Goal: Find specific page/section

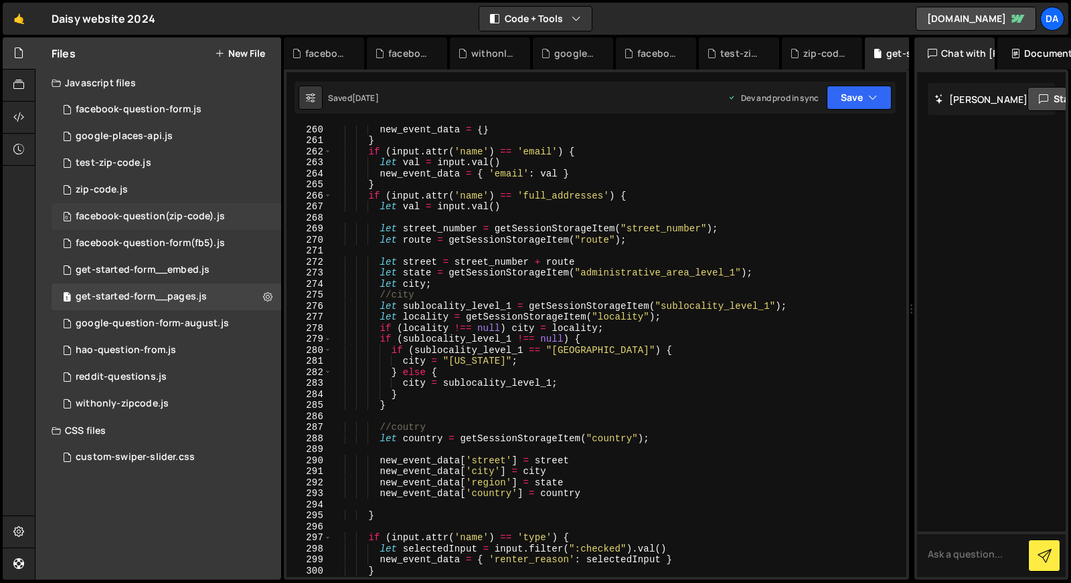
scroll to position [2861, 0]
click at [144, 177] on div "0 zip-code.js 0" at bounding box center [166, 190] width 229 height 27
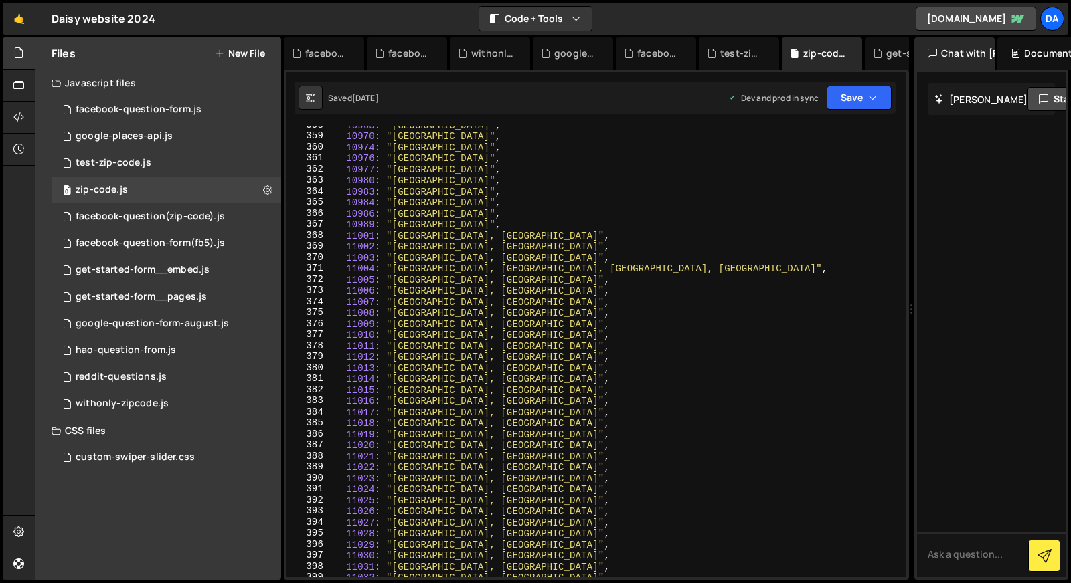
scroll to position [3948, 0]
click at [366, 272] on div "10965 : "[GEOGRAPHIC_DATA]" , 10970 : "[GEOGRAPHIC_DATA]" , 10974 : "[GEOGRAPHI…" at bounding box center [616, 357] width 569 height 474
drag, startPoint x: 466, startPoint y: 270, endPoint x: 391, endPoint y: 269, distance: 75.6
click at [391, 269] on div "10965 : "[GEOGRAPHIC_DATA]" , 10970 : "[GEOGRAPHIC_DATA]" , 10974 : "[GEOGRAPHI…" at bounding box center [616, 357] width 569 height 474
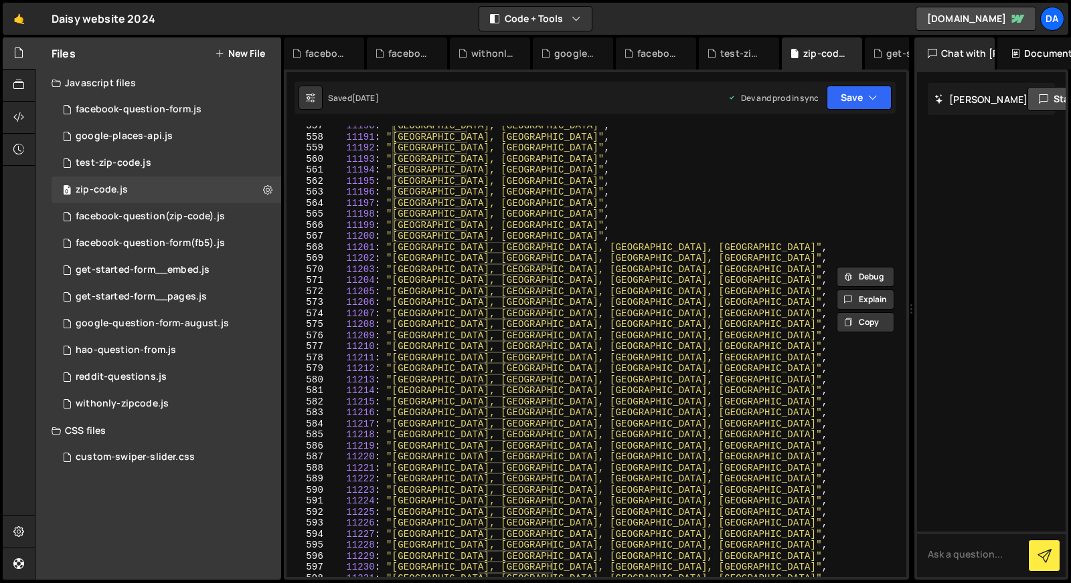
scroll to position [6140, 0]
click at [417, 249] on div "11190 : "[GEOGRAPHIC_DATA], [GEOGRAPHIC_DATA]" , 11191 : "[GEOGRAPHIC_DATA], [G…" at bounding box center [616, 360] width 569 height 474
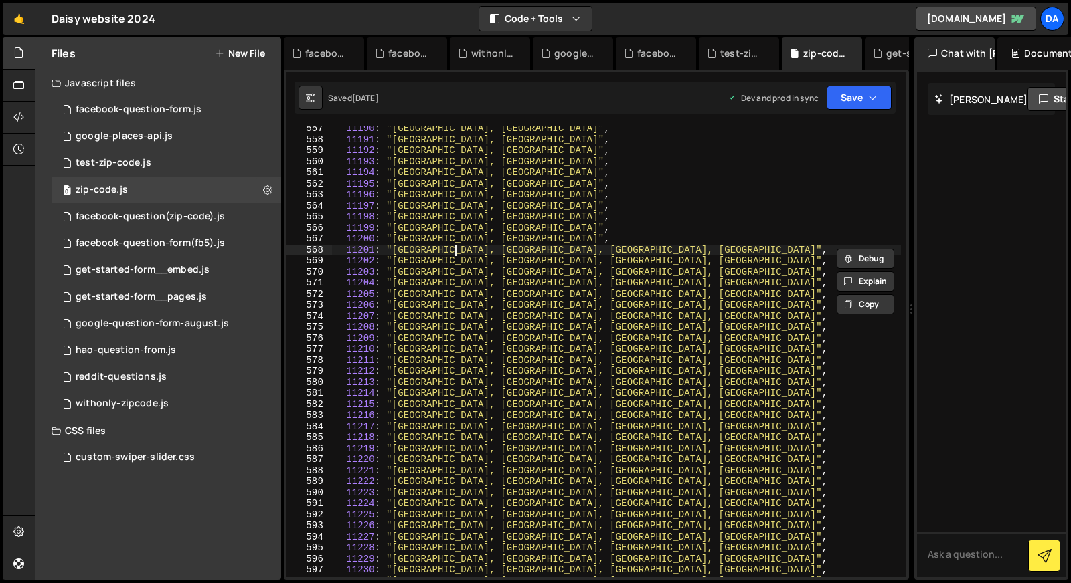
click at [456, 248] on div "11190 : "[GEOGRAPHIC_DATA], [GEOGRAPHIC_DATA]" , 11191 : "[GEOGRAPHIC_DATA], [G…" at bounding box center [616, 360] width 569 height 474
click at [525, 250] on div "11190 : "[GEOGRAPHIC_DATA], [GEOGRAPHIC_DATA]" , 11191 : "[GEOGRAPHIC_DATA], [G…" at bounding box center [616, 360] width 569 height 474
click at [579, 244] on div "11190 : "[GEOGRAPHIC_DATA], [GEOGRAPHIC_DATA]" , 11191 : "[GEOGRAPHIC_DATA], [G…" at bounding box center [616, 360] width 569 height 474
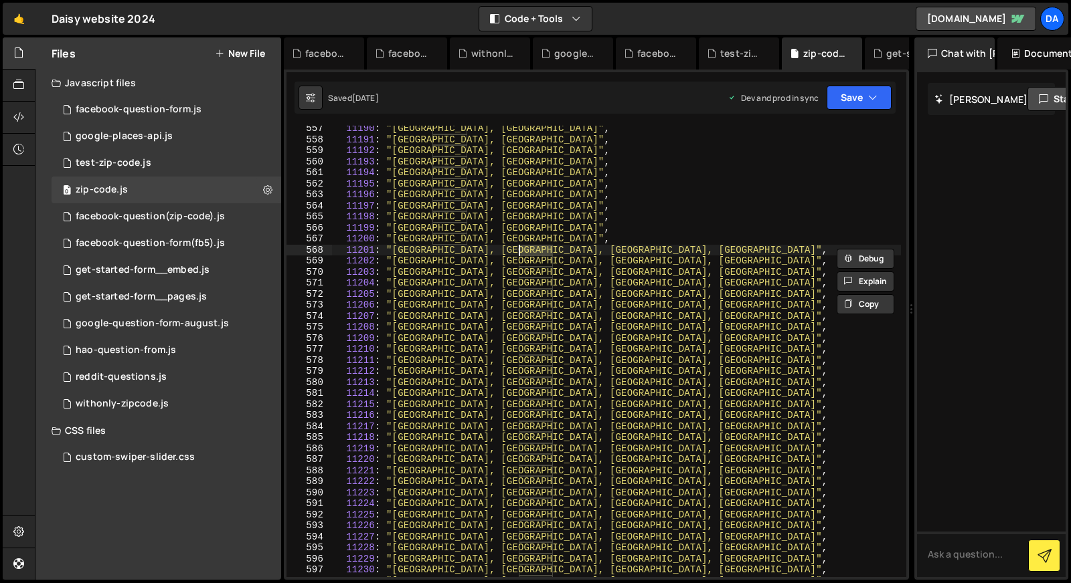
type textarea "11200: "[GEOGRAPHIC_DATA], [GEOGRAPHIC_DATA]","
click at [579, 244] on div "11190 : "[GEOGRAPHIC_DATA], [GEOGRAPHIC_DATA]" , 11191 : "[GEOGRAPHIC_DATA], [G…" at bounding box center [616, 360] width 569 height 474
